Goal: Task Accomplishment & Management: Manage account settings

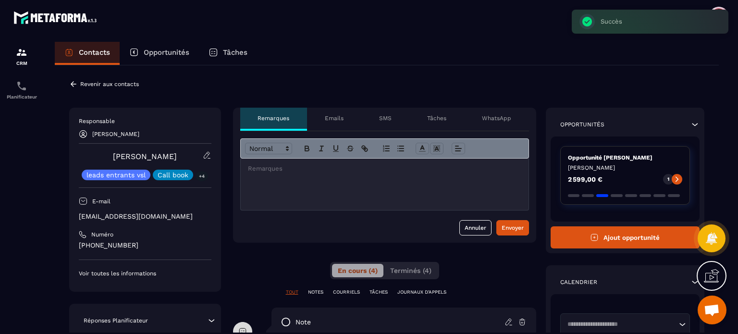
scroll to position [2502, 0]
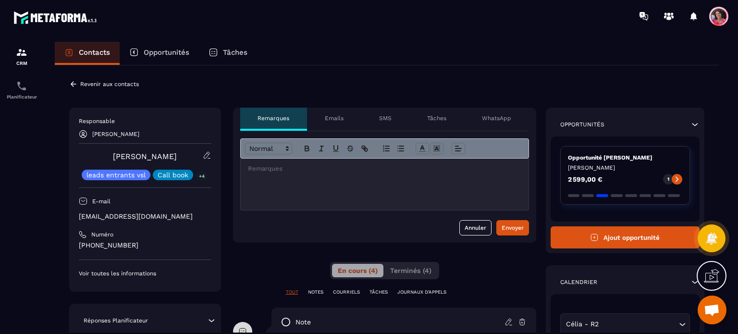
click at [88, 84] on p "Revenir aux contacts" at bounding box center [109, 84] width 59 height 7
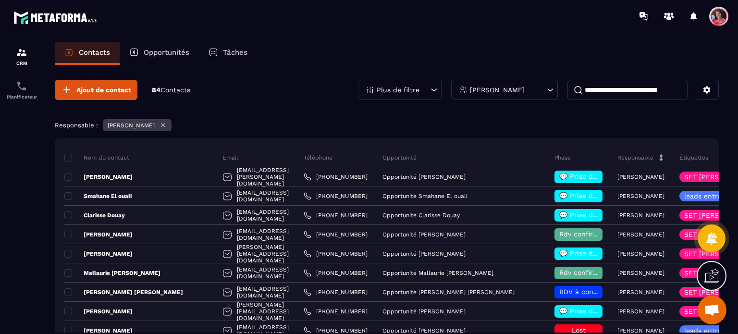
click at [418, 173] on p "Opportunité [PERSON_NAME]" at bounding box center [423, 176] width 83 height 7
click at [595, 89] on input at bounding box center [627, 90] width 120 height 20
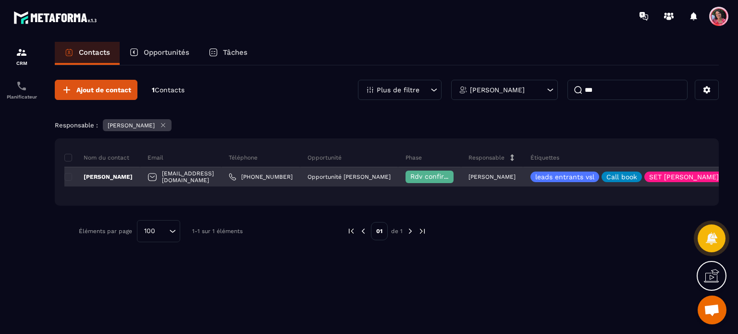
type input "***"
click at [418, 177] on span "Rdv confirmé ✅" at bounding box center [437, 176] width 54 height 8
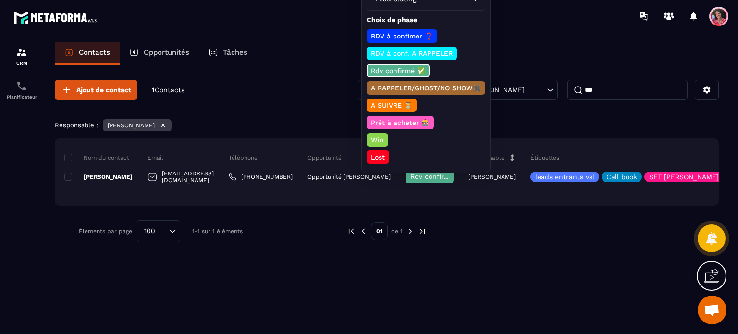
click at [377, 152] on p "Lost" at bounding box center [378, 157] width 17 height 10
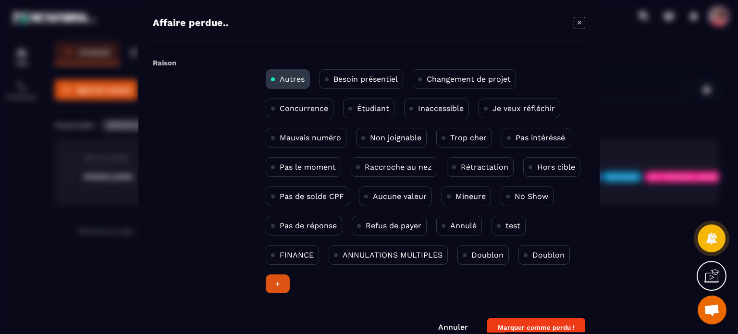
click at [310, 164] on p "Pas le moment" at bounding box center [308, 166] width 56 height 9
click at [519, 326] on button "Marquer comme perdu !" at bounding box center [536, 327] width 98 height 19
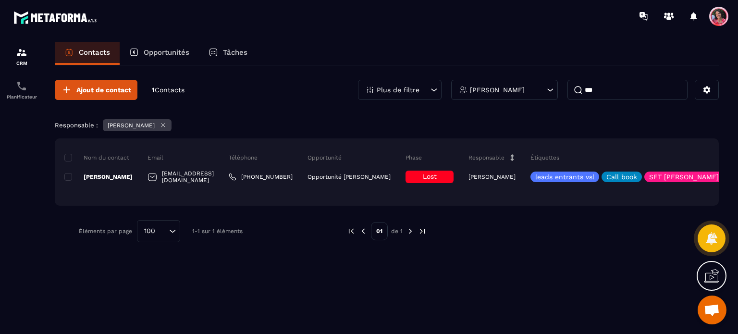
drag, startPoint x: 238, startPoint y: 49, endPoint x: 247, endPoint y: 51, distance: 9.2
click at [238, 49] on p "Tâches" at bounding box center [235, 52] width 25 height 9
